Goal: Task Accomplishment & Management: Use online tool/utility

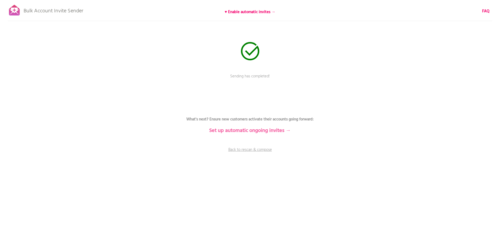
click at [238, 130] on b "Set up automatic ongoing invites →" at bounding box center [250, 131] width 82 height 8
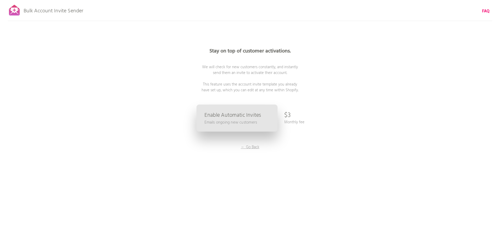
click at [253, 119] on p "Emails ongoing new customers" at bounding box center [230, 122] width 52 height 6
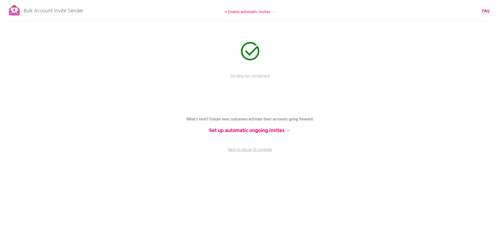
click at [249, 12] on b "♥ Enable automatic invites →" at bounding box center [250, 12] width 51 height 6
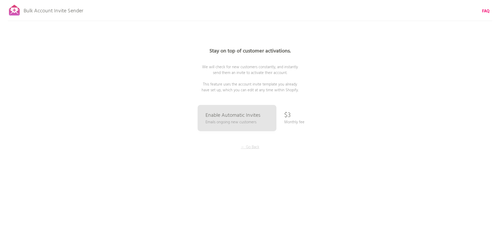
click at [248, 146] on p "← Go Back" at bounding box center [249, 147] width 39 height 6
